Goal: Transaction & Acquisition: Purchase product/service

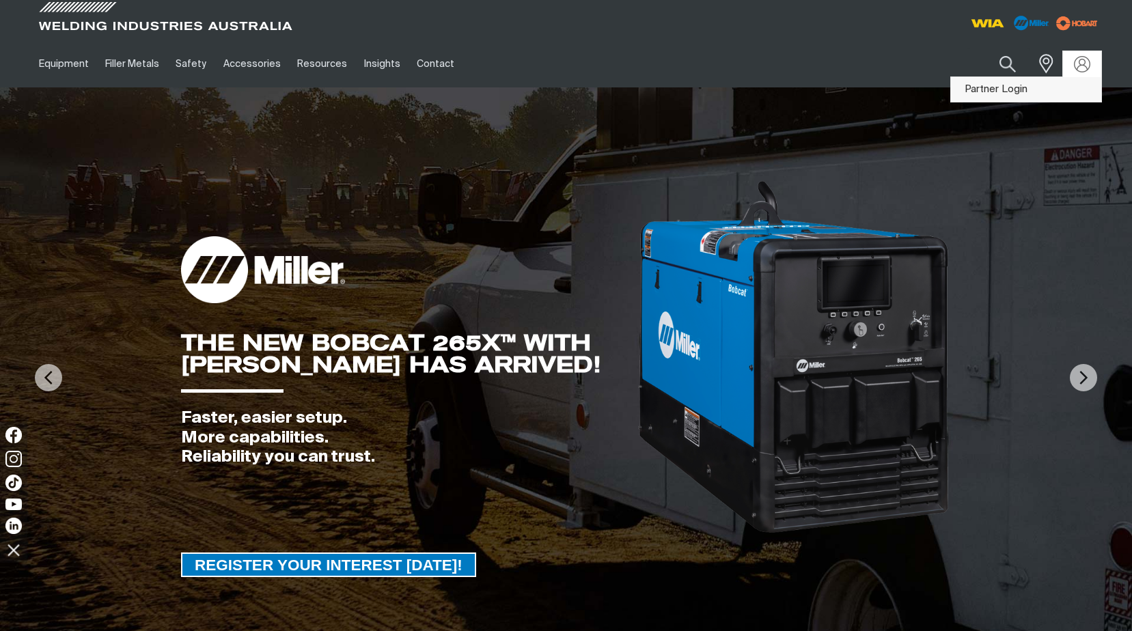
click at [995, 92] on link "Partner Login" at bounding box center [1026, 89] width 150 height 25
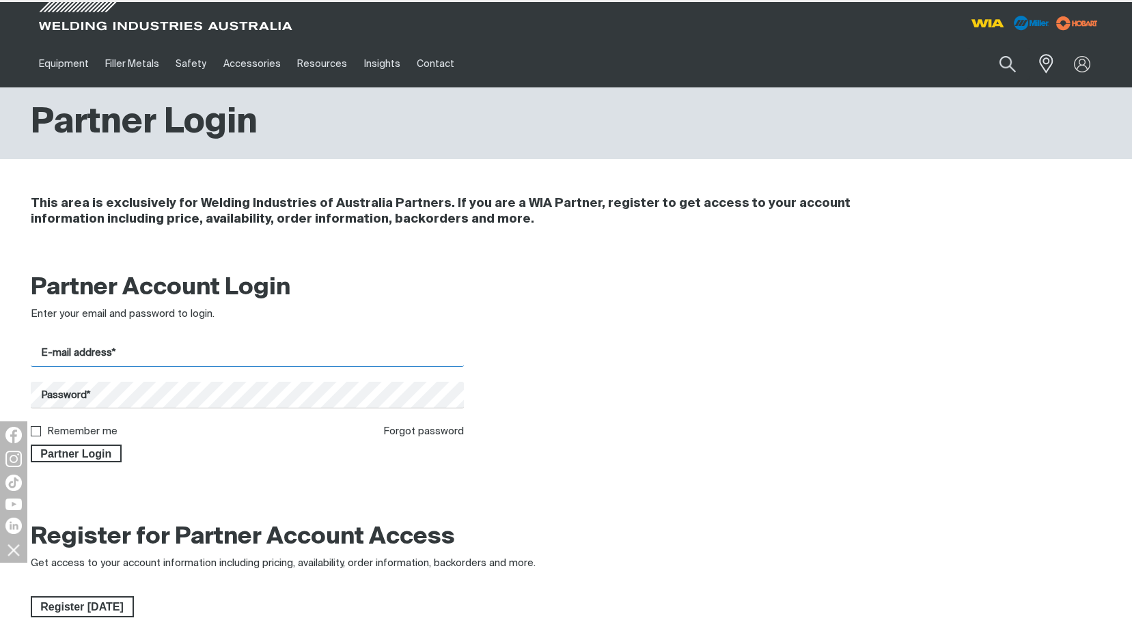
type input "[EMAIL_ADDRESS][DOMAIN_NAME]"
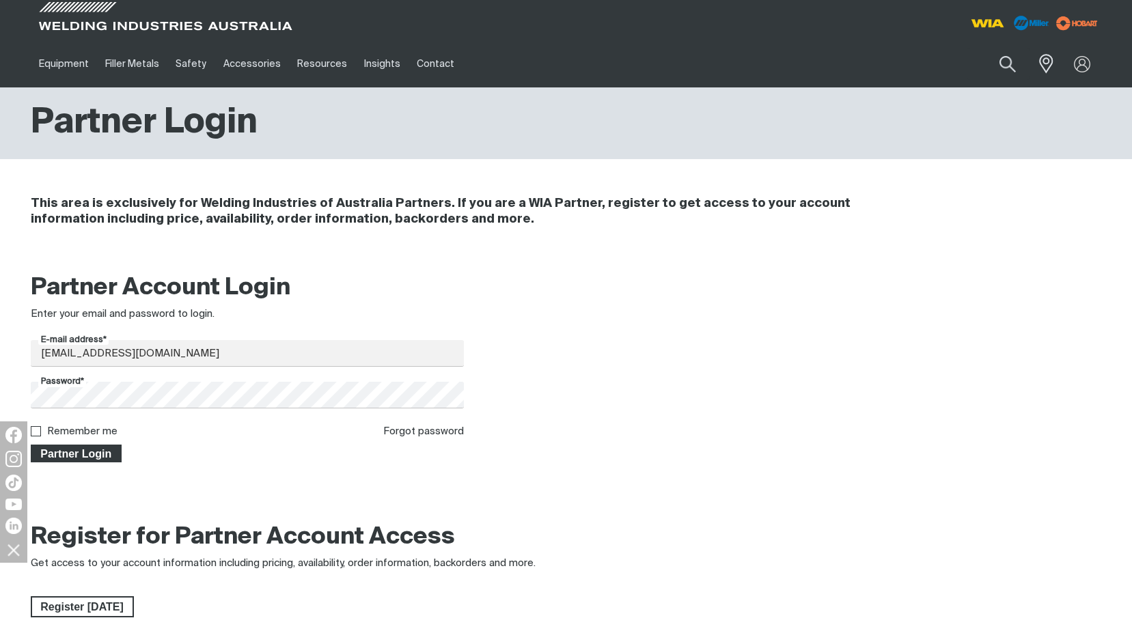
click at [89, 458] on span "Partner Login" at bounding box center [76, 454] width 89 height 18
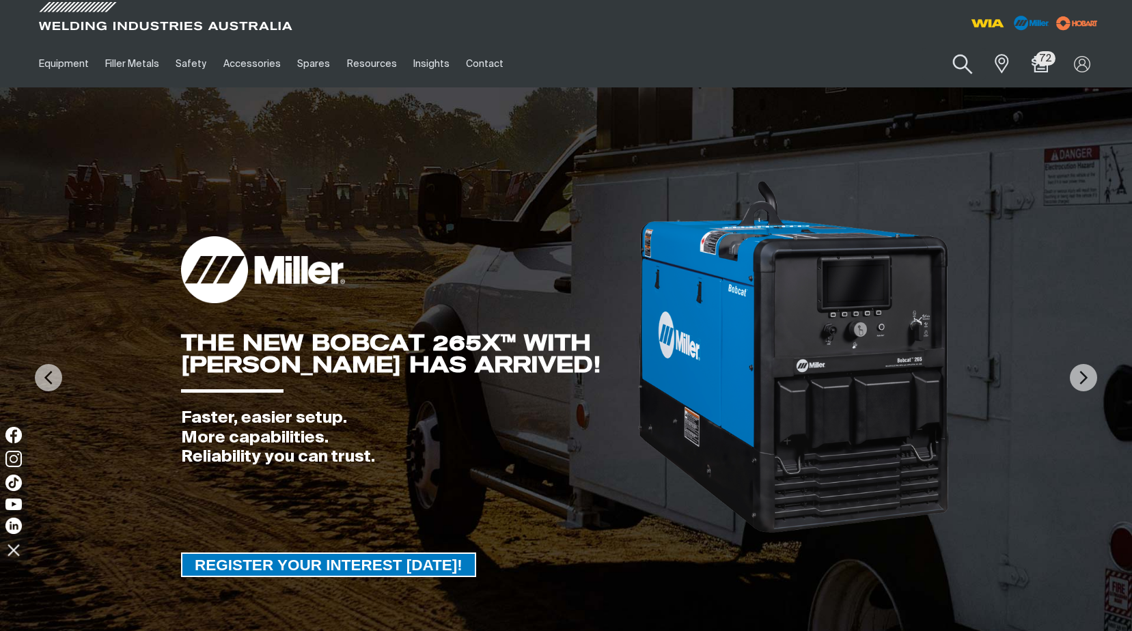
click at [957, 61] on button "Search products" at bounding box center [962, 64] width 55 height 39
click at [837, 61] on input "Search" at bounding box center [879, 63] width 210 height 31
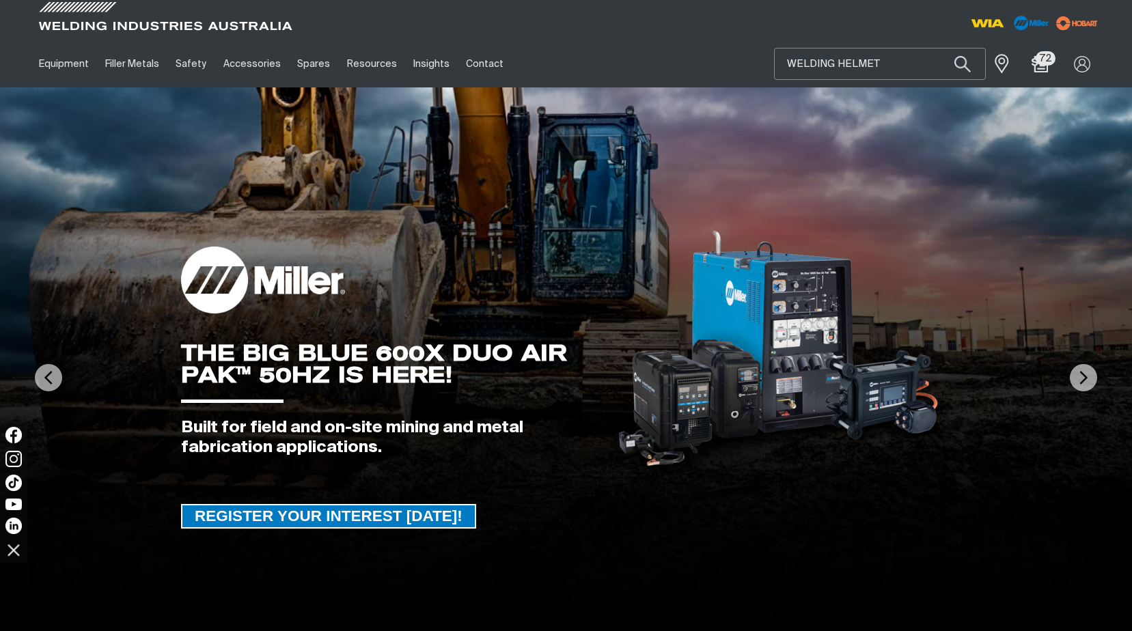
click at [939, 48] on button "Search products" at bounding box center [962, 64] width 46 height 32
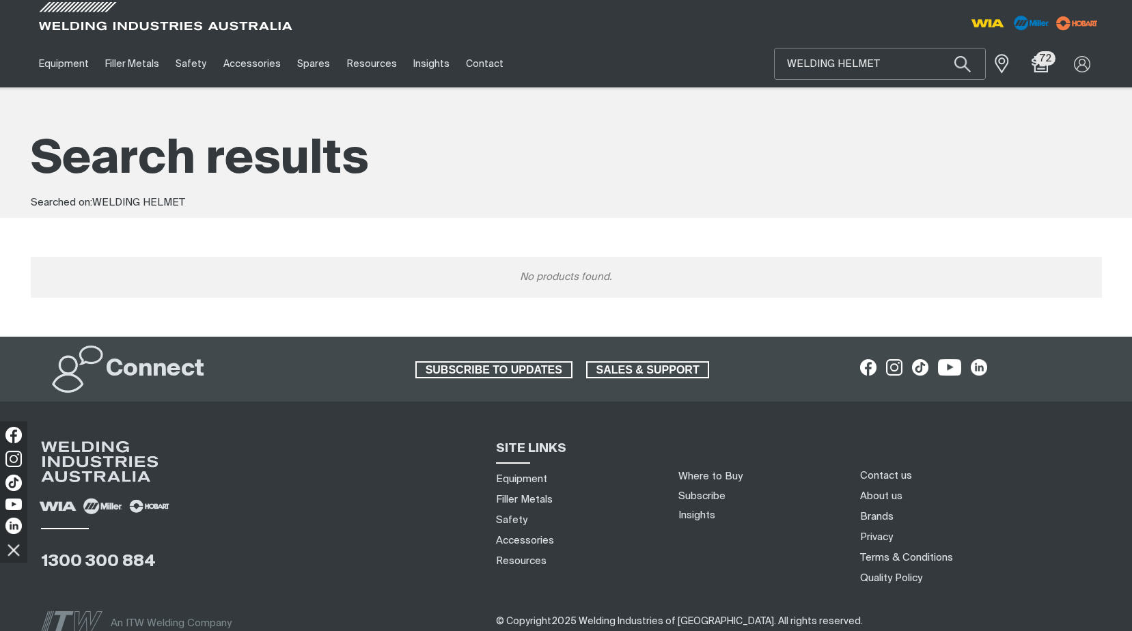
click at [879, 63] on input "WELDING HELMET" at bounding box center [879, 63] width 210 height 31
click at [833, 57] on input "WELDING HELMET" at bounding box center [879, 63] width 210 height 31
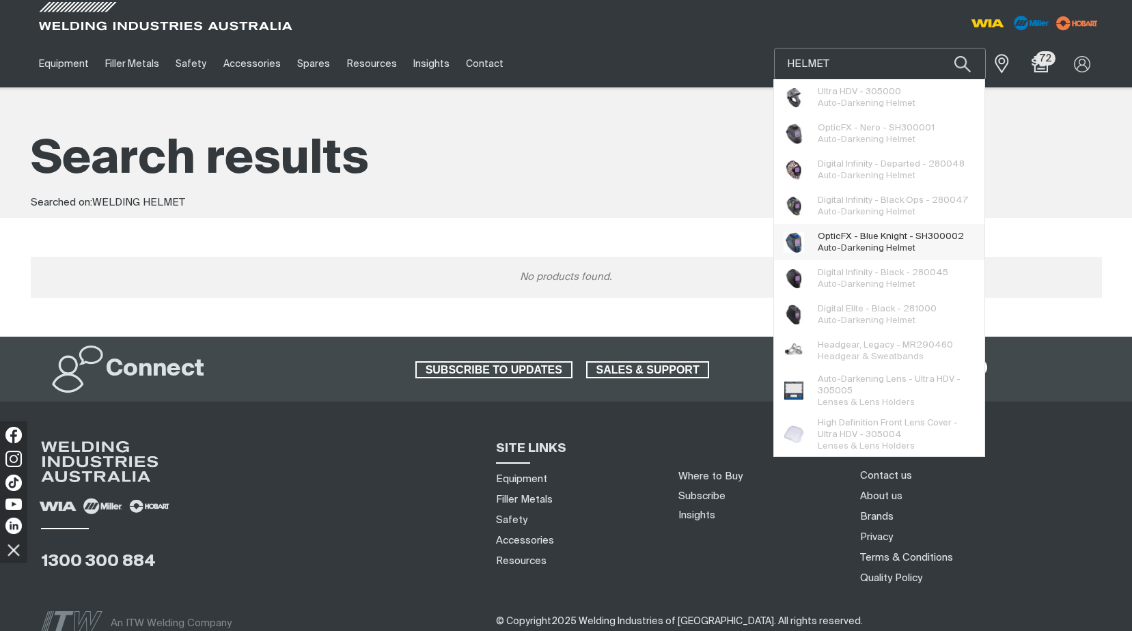
type input "HELMET"
click at [847, 242] on span "OpticFX - Blue Knight - SH300002 Auto-Darkening Helmet" at bounding box center [890, 242] width 146 height 27
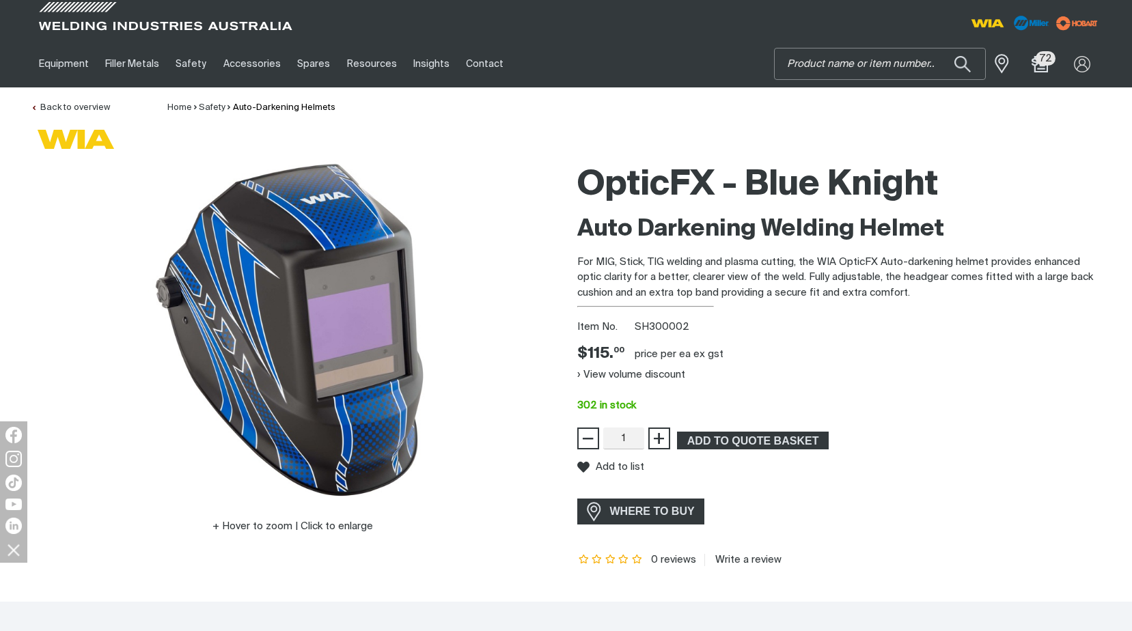
click at [807, 68] on input "Search" at bounding box center [879, 63] width 210 height 31
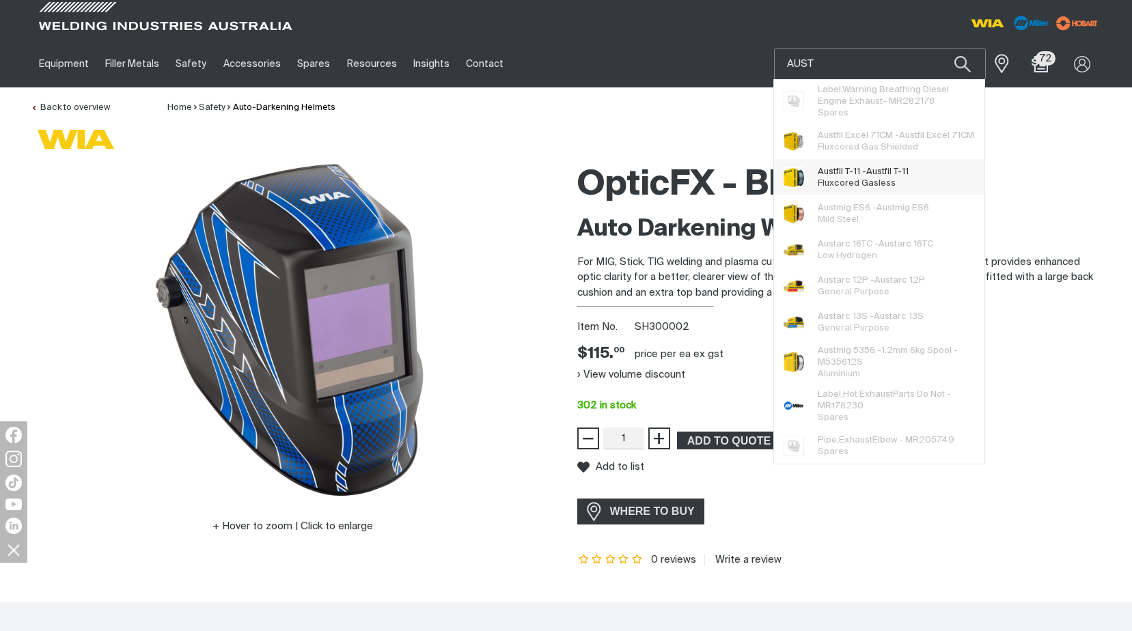
type input "AUST"
click at [841, 180] on span "Fluxcored Gasless" at bounding box center [856, 183] width 78 height 9
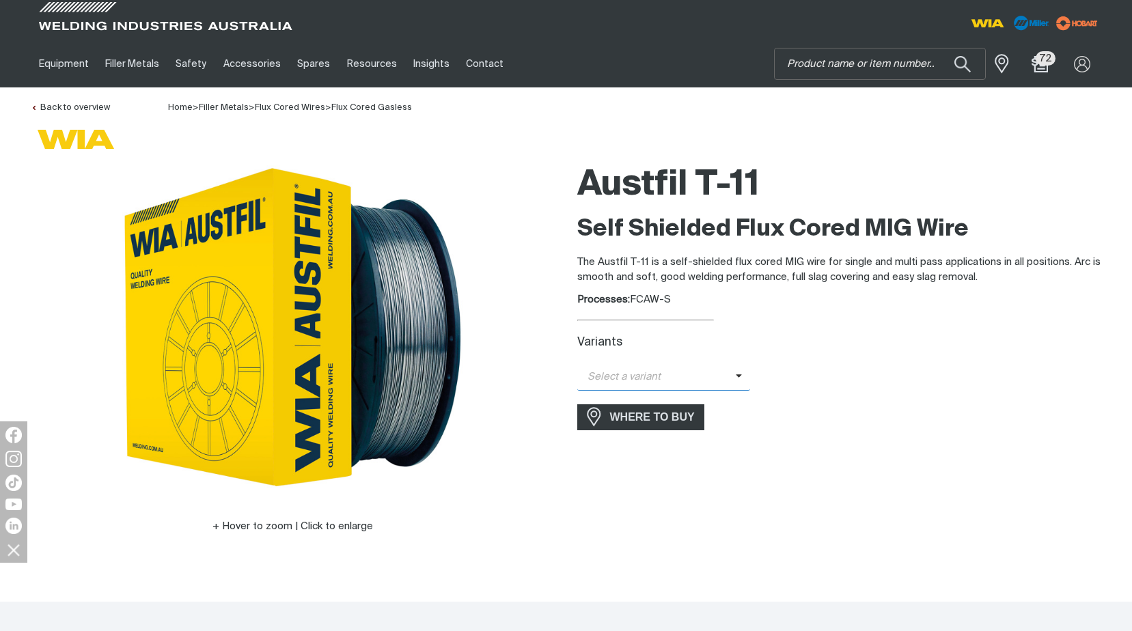
click at [736, 377] on icon at bounding box center [739, 376] width 7 height 10
click at [664, 419] on span "Austfil T-11 - 0.9mm (5kg)" at bounding box center [663, 421] width 173 height 20
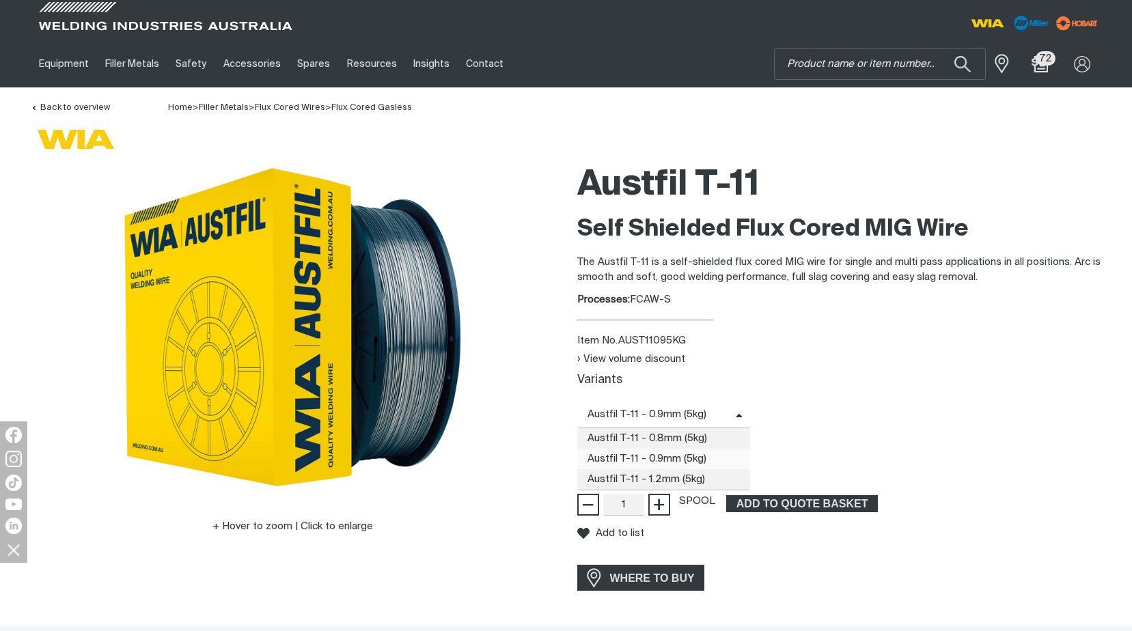
click at [736, 413] on icon at bounding box center [739, 416] width 7 height 10
click at [649, 481] on span "Austfil T-11 - 1.2mm (5kg)" at bounding box center [663, 479] width 173 height 20
click at [736, 412] on icon at bounding box center [739, 416] width 7 height 10
click at [672, 433] on span "Austfil T-11 - 0.8mm (5kg)" at bounding box center [663, 438] width 173 height 20
click at [738, 409] on span at bounding box center [743, 415] width 15 height 16
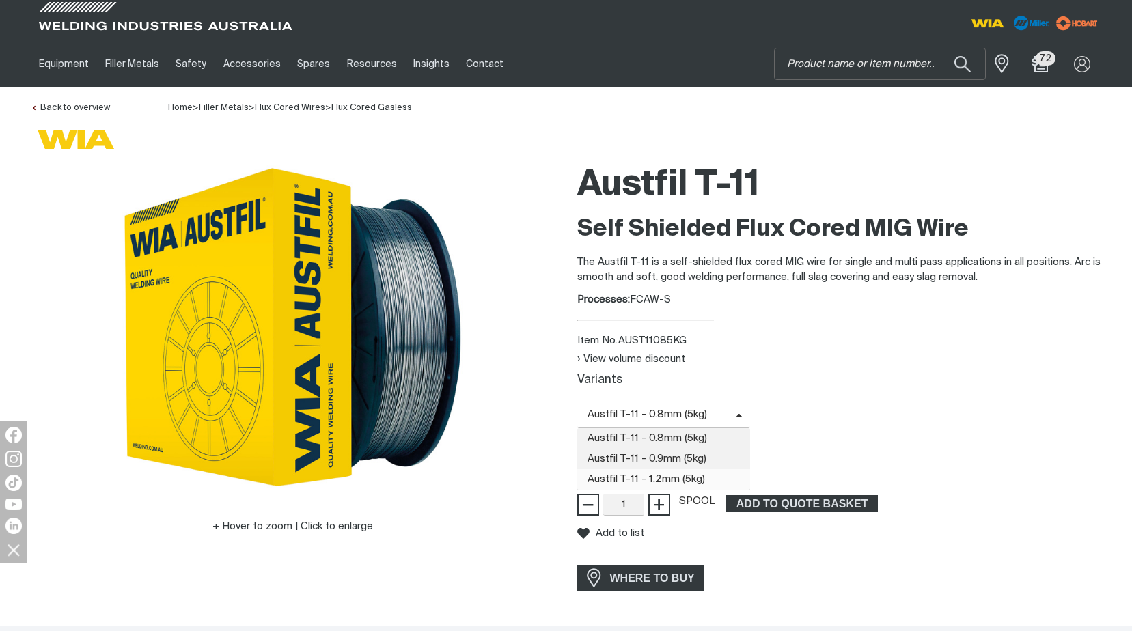
click at [654, 476] on span "Austfil T-11 - 1.2mm (5kg)" at bounding box center [663, 479] width 173 height 20
